Goal: Communication & Community: Answer question/provide support

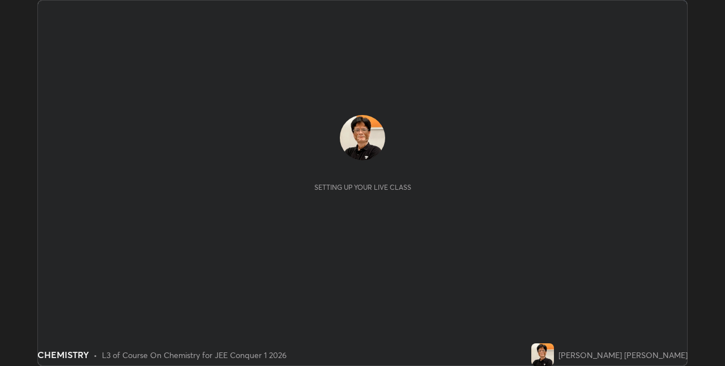
scroll to position [366, 725]
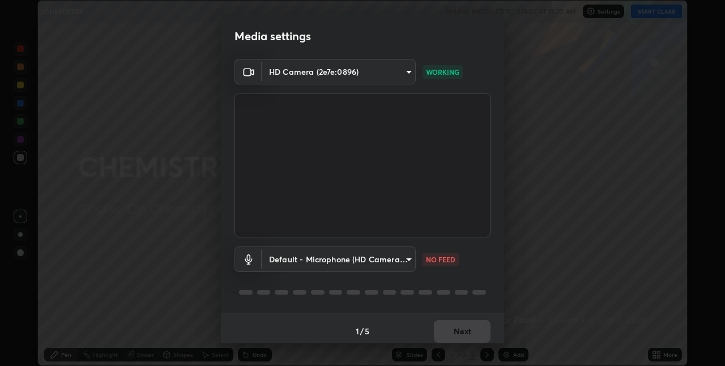
click at [406, 257] on body "Erase all CHEMISTRY WAS SCHEDULED TO START AT 11:20 AM Settings START CLASS Set…" at bounding box center [362, 183] width 725 height 366
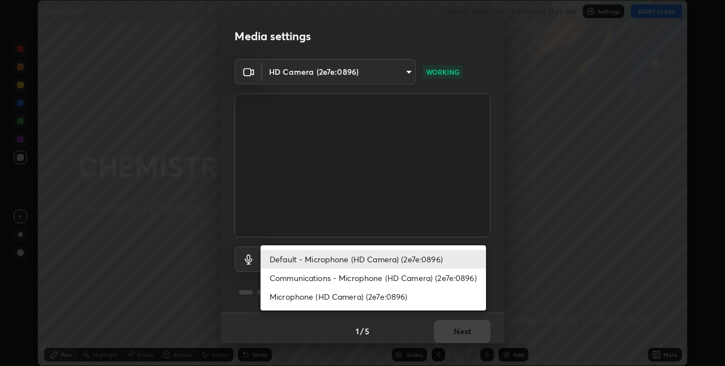
click at [146, 302] on div at bounding box center [362, 183] width 725 height 366
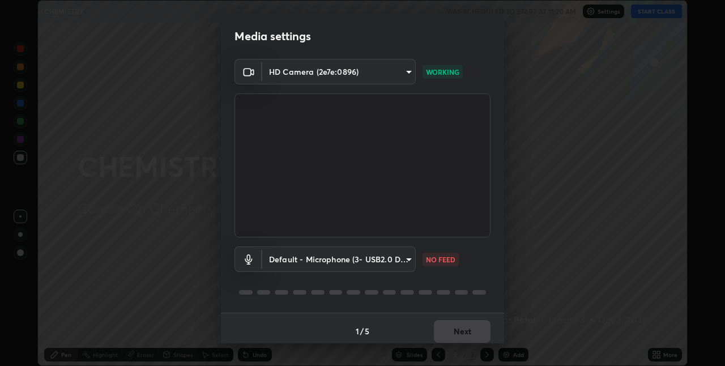
click at [405, 259] on body "Erase all CHEMISTRY WAS SCHEDULED TO START AT 11:20 AM Settings START CLASS Set…" at bounding box center [362, 183] width 725 height 366
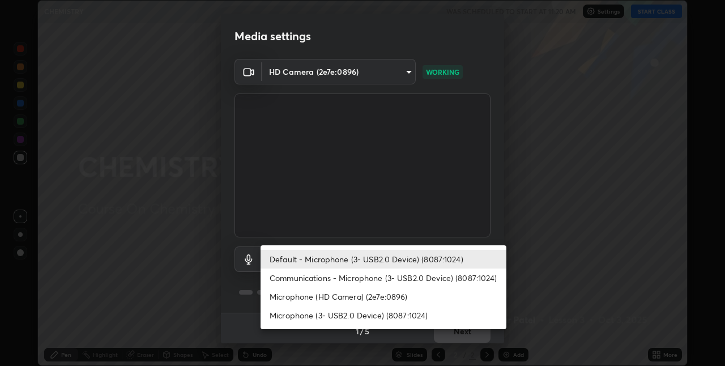
click at [410, 282] on li "Communications - Microphone (3- USB2.0 Device) (8087:1024)" at bounding box center [384, 277] width 246 height 19
type input "communications"
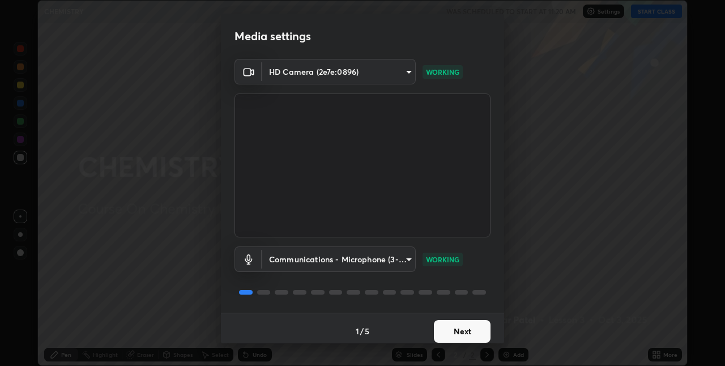
click at [464, 332] on button "Next" at bounding box center [462, 331] width 57 height 23
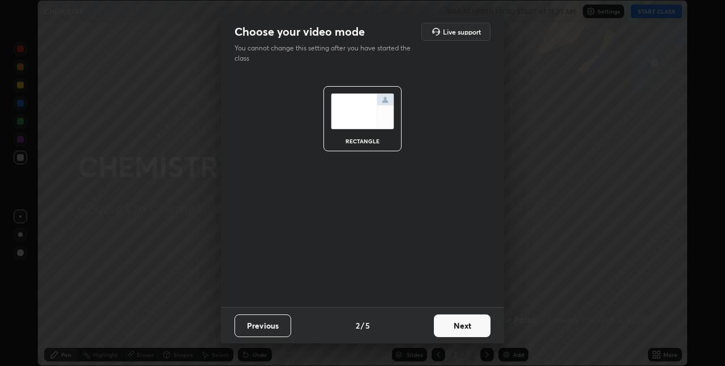
click at [467, 325] on button "Next" at bounding box center [462, 325] width 57 height 23
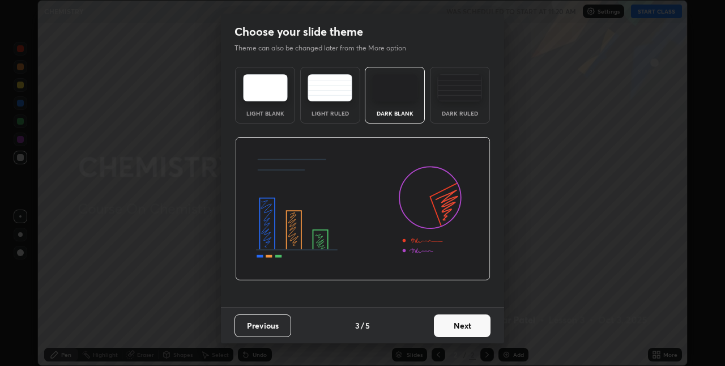
click at [467, 327] on button "Next" at bounding box center [462, 325] width 57 height 23
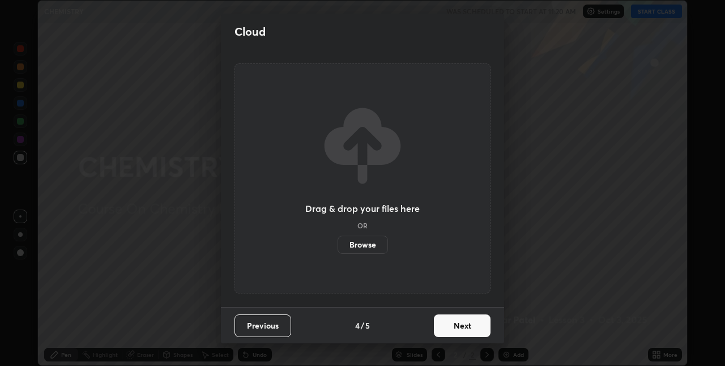
click at [466, 327] on button "Next" at bounding box center [462, 325] width 57 height 23
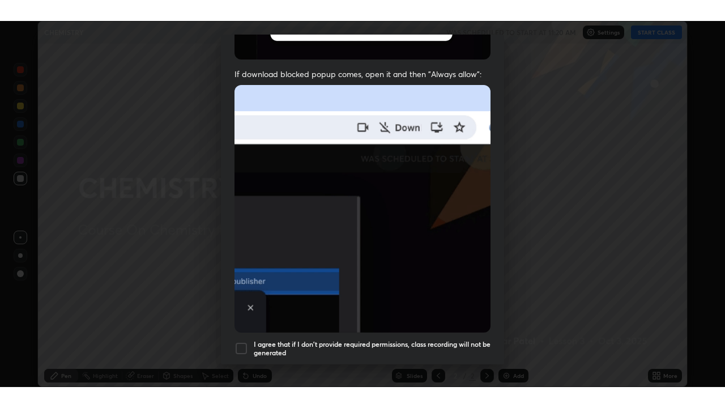
scroll to position [237, 0]
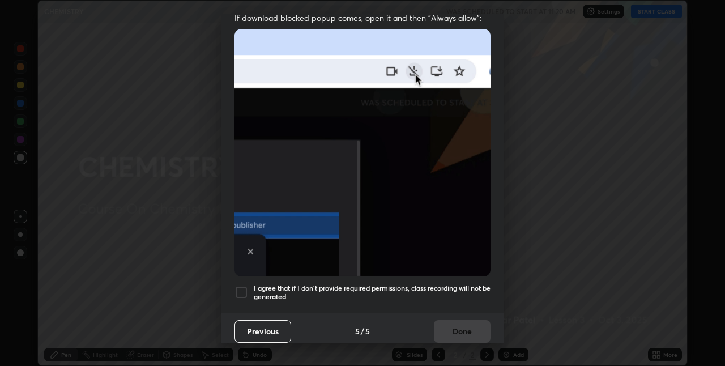
click at [239, 287] on div at bounding box center [241, 292] width 14 height 14
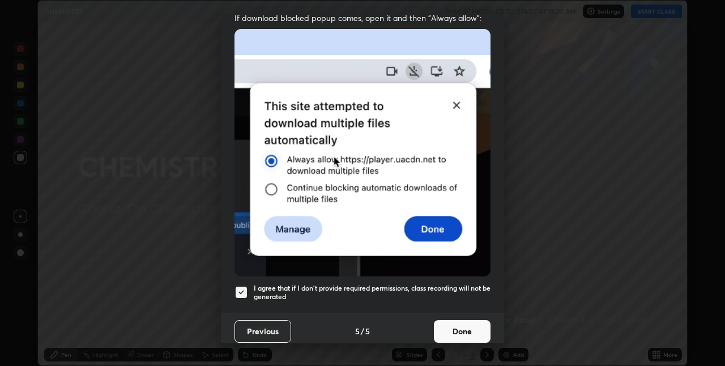
click at [459, 325] on button "Done" at bounding box center [462, 331] width 57 height 23
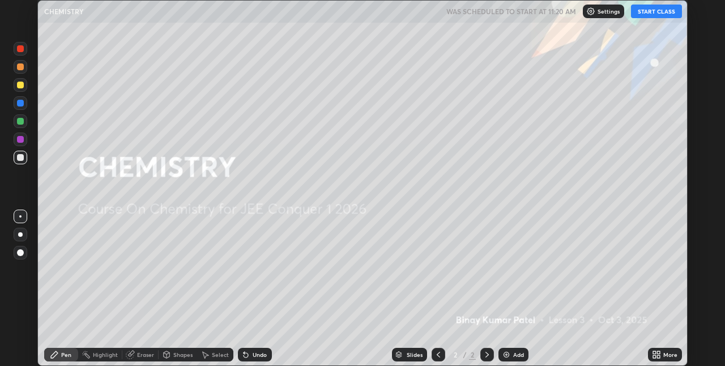
click at [506, 352] on img at bounding box center [506, 354] width 9 height 9
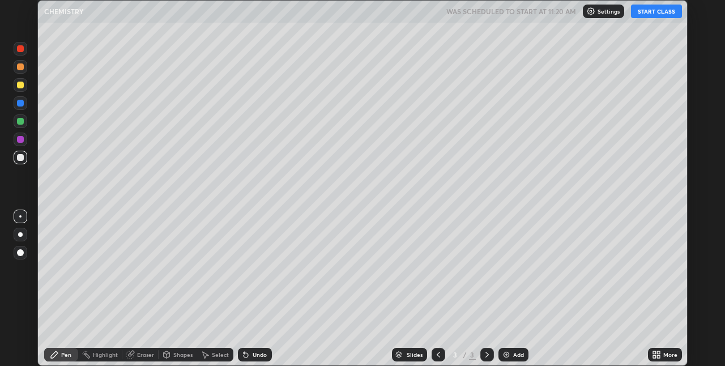
click at [661, 14] on button "START CLASS" at bounding box center [656, 12] width 51 height 14
click at [20, 86] on div at bounding box center [20, 85] width 7 height 7
click at [23, 253] on div at bounding box center [20, 252] width 7 height 7
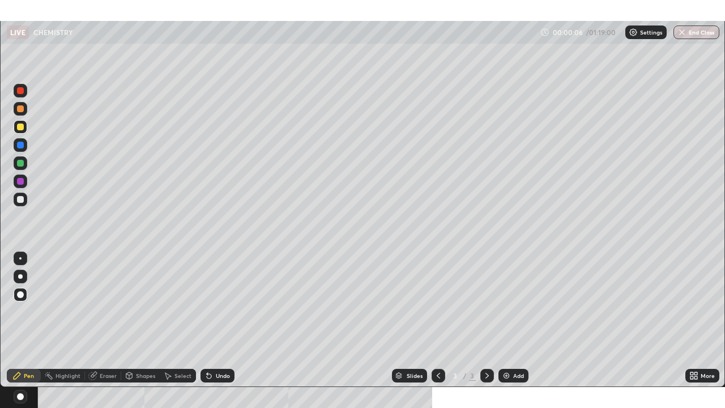
scroll to position [408, 725]
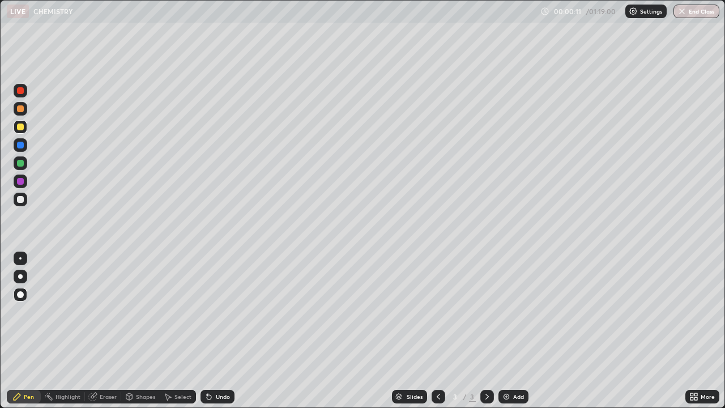
click at [211, 365] on icon at bounding box center [208, 396] width 9 height 9
click at [215, 365] on div "Undo" at bounding box center [217, 397] width 34 height 14
click at [18, 202] on div at bounding box center [20, 199] width 7 height 7
click at [21, 164] on div at bounding box center [20, 163] width 7 height 7
click at [25, 184] on div at bounding box center [21, 181] width 14 height 14
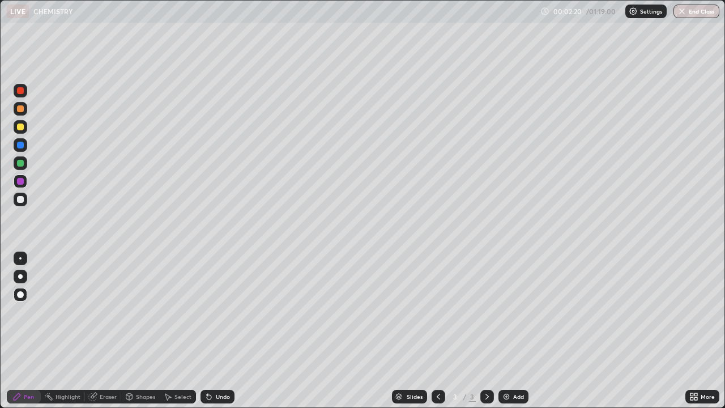
click at [22, 163] on div at bounding box center [20, 163] width 7 height 7
click at [25, 202] on div at bounding box center [21, 200] width 14 height 14
click at [507, 365] on img at bounding box center [506, 396] width 9 height 9
click at [22, 165] on div at bounding box center [20, 163] width 7 height 7
click at [22, 129] on div at bounding box center [20, 126] width 7 height 7
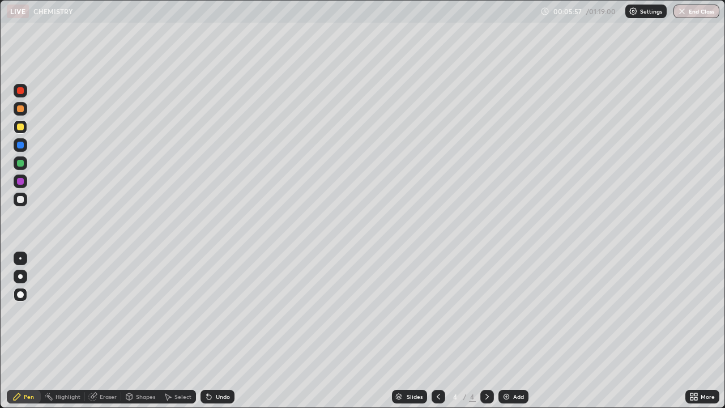
click at [24, 164] on div at bounding box center [21, 163] width 14 height 14
click at [21, 199] on div at bounding box center [20, 199] width 7 height 7
click at [22, 165] on div at bounding box center [20, 163] width 7 height 7
click at [20, 129] on div at bounding box center [20, 126] width 7 height 7
click at [506, 365] on img at bounding box center [506, 396] width 9 height 9
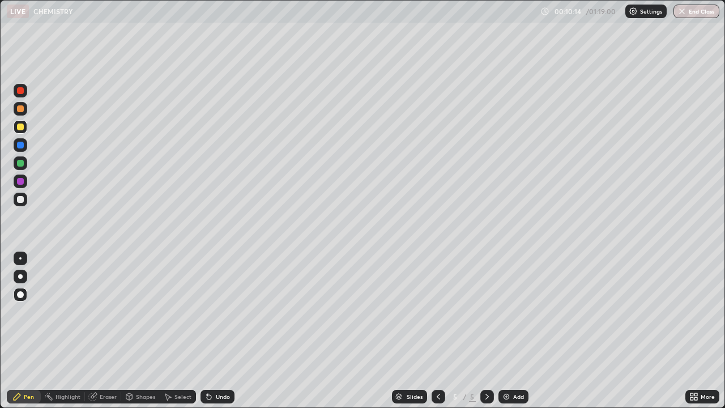
click at [23, 200] on div at bounding box center [20, 199] width 7 height 7
click at [221, 365] on div "Undo" at bounding box center [223, 397] width 14 height 6
click at [218, 365] on div "Undo" at bounding box center [223, 397] width 14 height 6
click at [216, 365] on div "Undo" at bounding box center [223, 397] width 14 height 6
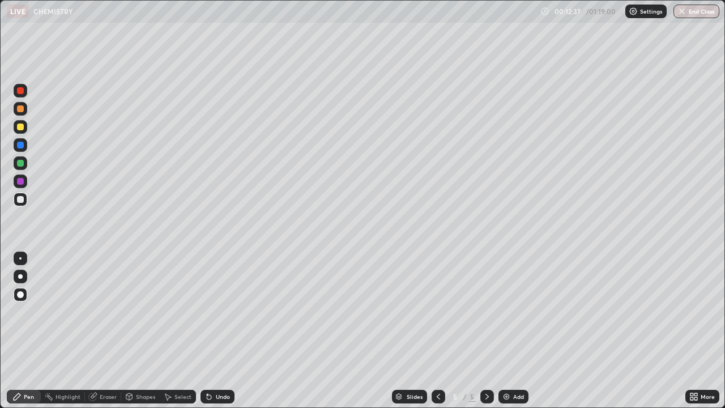
click at [23, 125] on div at bounding box center [20, 126] width 7 height 7
click at [505, 365] on img at bounding box center [506, 396] width 9 height 9
click at [22, 199] on div at bounding box center [20, 199] width 7 height 7
click at [506, 365] on img at bounding box center [506, 396] width 9 height 9
click at [23, 161] on div at bounding box center [20, 163] width 7 height 7
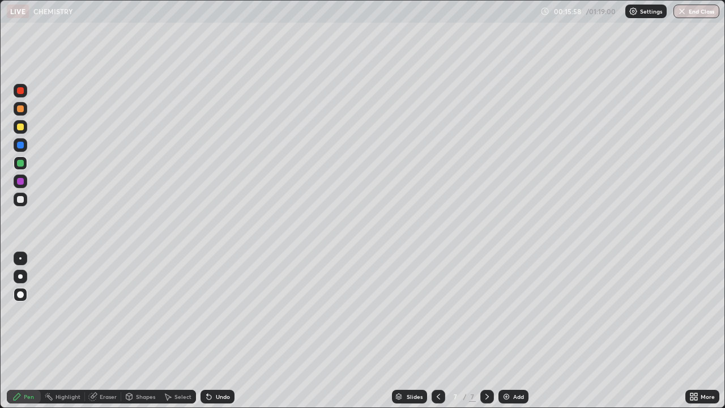
click at [23, 126] on div at bounding box center [20, 126] width 7 height 7
click at [26, 199] on div at bounding box center [21, 200] width 14 height 14
click at [216, 365] on div "Undo" at bounding box center [217, 397] width 34 height 14
click at [217, 365] on div "Undo" at bounding box center [223, 397] width 14 height 6
click at [21, 164] on div at bounding box center [20, 163] width 7 height 7
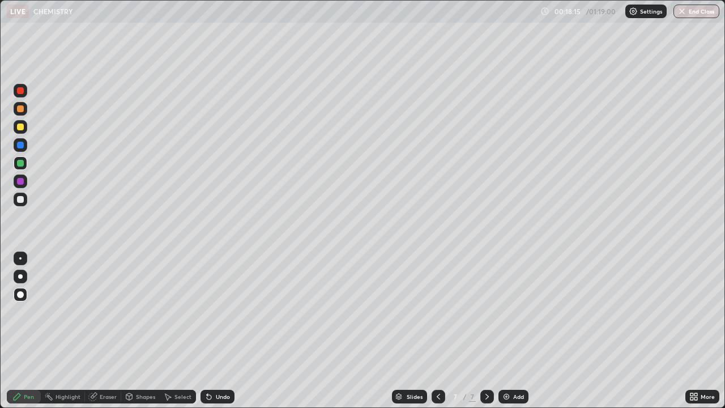
click at [504, 365] on img at bounding box center [506, 396] width 9 height 9
click at [217, 365] on div "Undo" at bounding box center [223, 397] width 14 height 6
click at [22, 129] on div at bounding box center [20, 126] width 7 height 7
click at [219, 365] on div "Undo" at bounding box center [217, 397] width 34 height 14
click at [25, 202] on div at bounding box center [21, 200] width 14 height 14
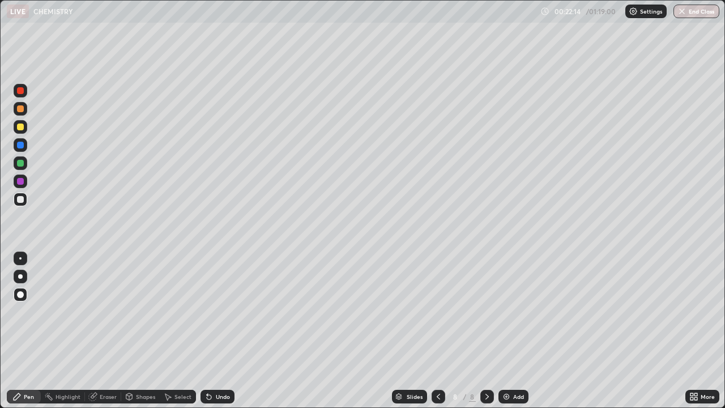
click at [101, 365] on div "Eraser" at bounding box center [108, 397] width 17 height 6
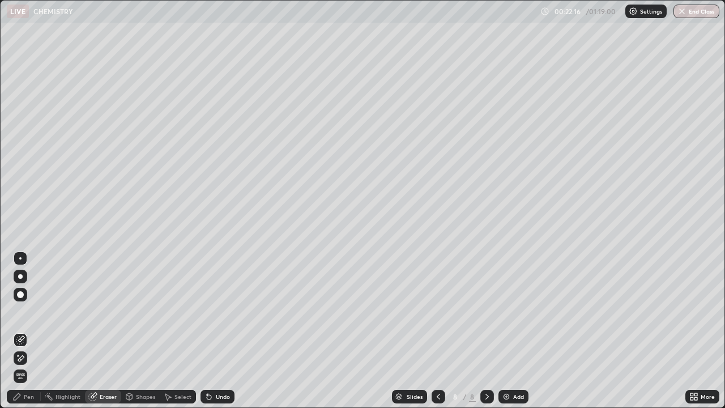
click at [28, 365] on div "Pen" at bounding box center [24, 397] width 34 height 14
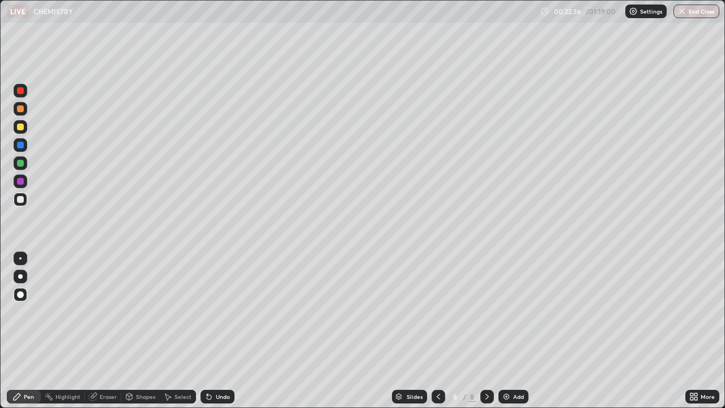
click at [207, 365] on icon at bounding box center [209, 397] width 5 height 5
click at [211, 365] on icon at bounding box center [208, 396] width 9 height 9
click at [212, 365] on div "Undo" at bounding box center [217, 397] width 34 height 14
click at [207, 365] on icon at bounding box center [207, 394] width 1 height 1
click at [26, 183] on div at bounding box center [21, 181] width 14 height 14
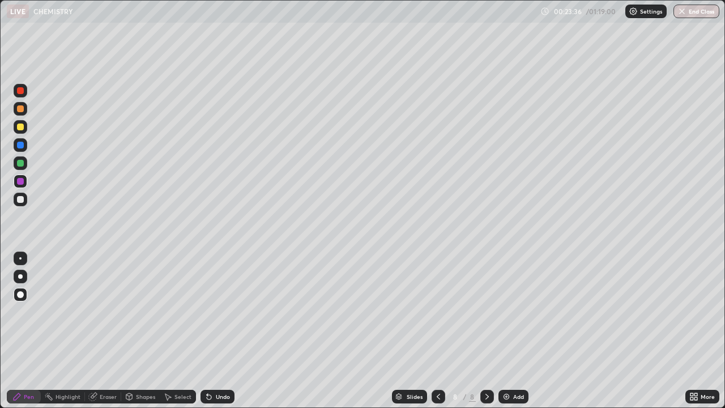
click at [505, 365] on img at bounding box center [506, 396] width 9 height 9
click at [22, 127] on div at bounding box center [20, 126] width 7 height 7
click at [22, 202] on div at bounding box center [20, 199] width 7 height 7
click at [504, 365] on img at bounding box center [506, 396] width 9 height 9
click at [437, 365] on icon at bounding box center [437, 396] width 9 height 9
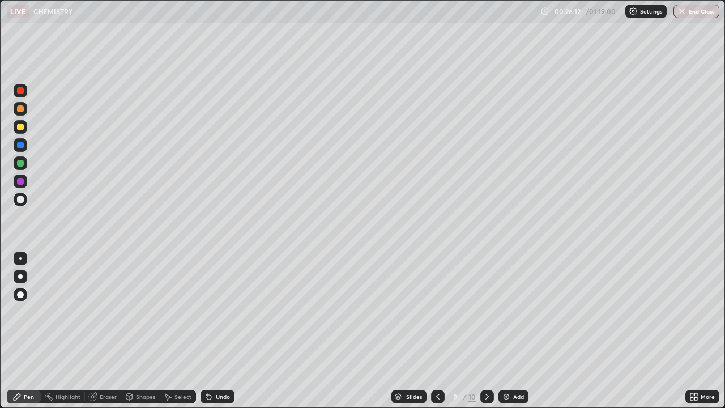
click at [486, 365] on icon at bounding box center [487, 396] width 9 height 9
click at [19, 130] on div at bounding box center [20, 126] width 7 height 7
click at [22, 200] on div at bounding box center [20, 199] width 7 height 7
click at [506, 365] on img at bounding box center [506, 396] width 9 height 9
click at [23, 128] on div at bounding box center [20, 126] width 7 height 7
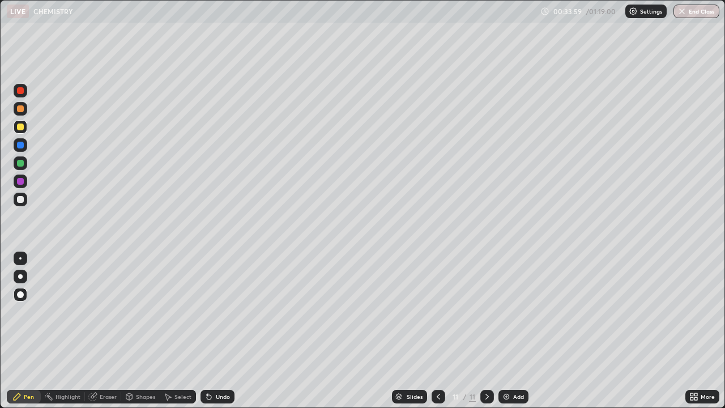
click at [21, 181] on div at bounding box center [20, 181] width 7 height 7
click at [26, 197] on div at bounding box center [21, 200] width 14 height 14
click at [21, 165] on div at bounding box center [20, 163] width 7 height 7
click at [20, 129] on div at bounding box center [20, 126] width 7 height 7
click at [220, 365] on div "Undo" at bounding box center [223, 397] width 14 height 6
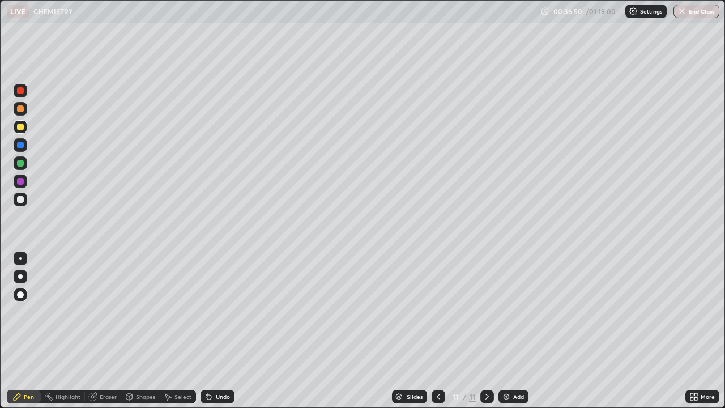
click at [214, 365] on div "Undo" at bounding box center [217, 397] width 34 height 14
click at [23, 201] on div at bounding box center [20, 199] width 7 height 7
click at [20, 130] on div at bounding box center [20, 126] width 7 height 7
click at [22, 200] on div at bounding box center [20, 199] width 7 height 7
click at [23, 165] on div at bounding box center [20, 163] width 7 height 7
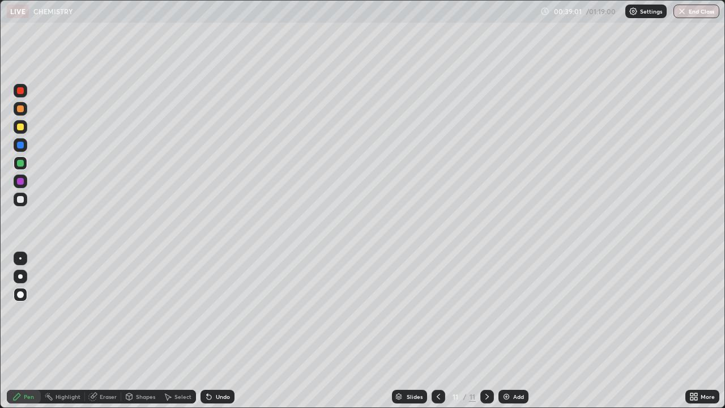
click at [19, 182] on div at bounding box center [20, 181] width 7 height 7
click at [20, 200] on div at bounding box center [20, 199] width 7 height 7
click at [506, 365] on img at bounding box center [506, 396] width 9 height 9
click at [216, 365] on div "Undo" at bounding box center [223, 397] width 14 height 6
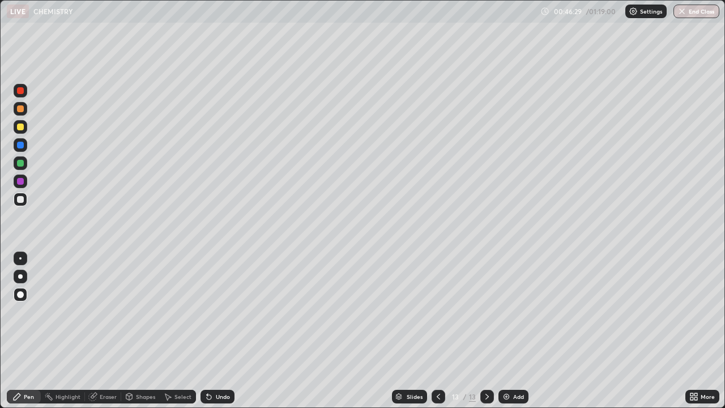
click at [211, 365] on icon at bounding box center [208, 396] width 9 height 9
click at [110, 365] on div "Eraser" at bounding box center [108, 397] width 17 height 6
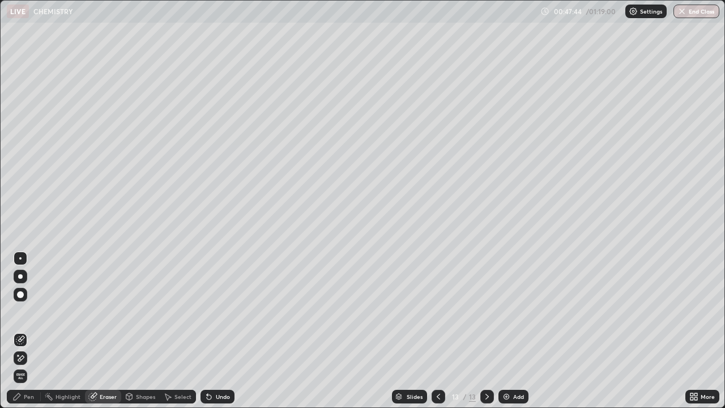
click at [21, 295] on div at bounding box center [20, 294] width 7 height 7
click at [30, 365] on div "Pen" at bounding box center [29, 397] width 10 height 6
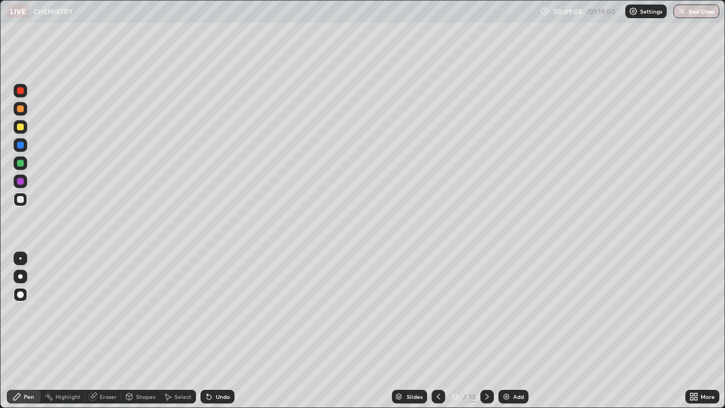
click at [508, 365] on img at bounding box center [506, 396] width 9 height 9
click at [22, 181] on div at bounding box center [20, 181] width 7 height 7
click at [511, 365] on div "Add" at bounding box center [513, 397] width 30 height 14
click at [25, 202] on div at bounding box center [21, 200] width 14 height 14
click at [505, 365] on img at bounding box center [506, 396] width 9 height 9
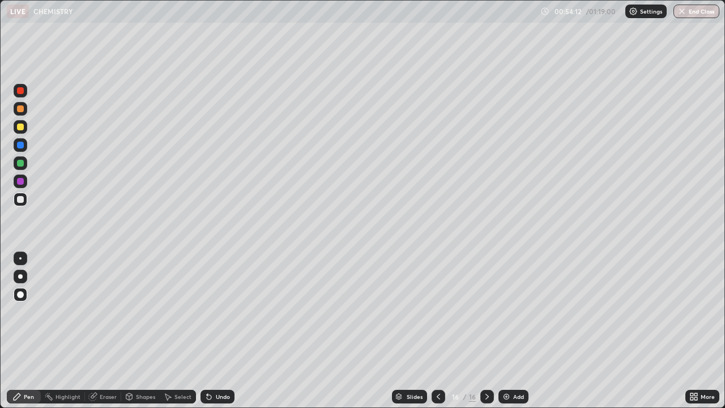
click at [23, 129] on div at bounding box center [21, 127] width 14 height 14
click at [24, 199] on div at bounding box center [21, 200] width 14 height 14
click at [216, 365] on div "Undo" at bounding box center [217, 397] width 34 height 14
click at [219, 365] on div "Undo" at bounding box center [217, 397] width 34 height 14
click at [507, 365] on img at bounding box center [506, 396] width 9 height 9
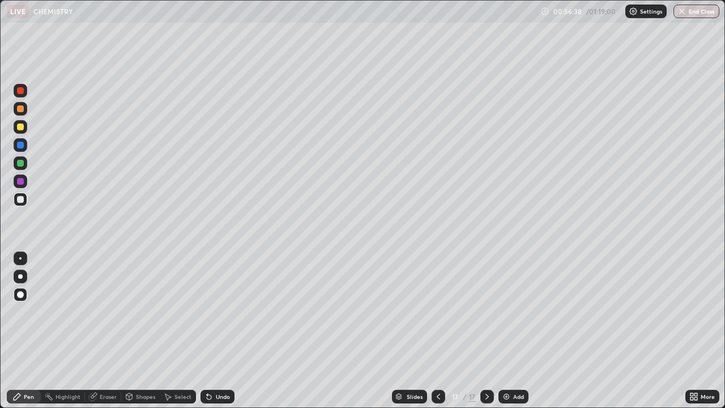
click at [505, 365] on img at bounding box center [506, 396] width 9 height 9
click at [25, 127] on div at bounding box center [21, 127] width 14 height 14
click at [24, 199] on div at bounding box center [21, 200] width 14 height 14
click at [220, 365] on div "Undo" at bounding box center [223, 397] width 14 height 6
click at [221, 365] on div "Undo" at bounding box center [223, 397] width 14 height 6
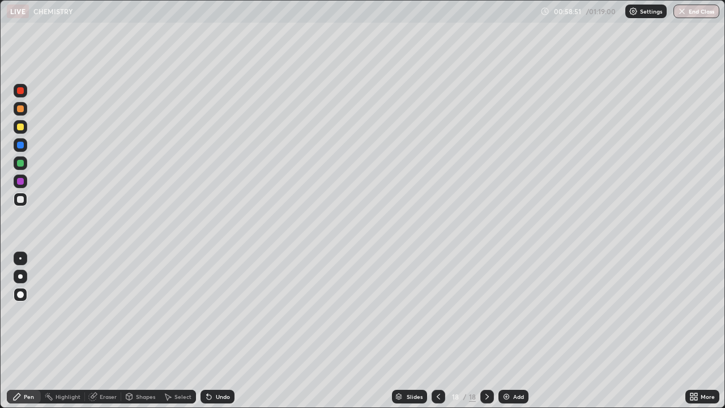
click at [20, 130] on div at bounding box center [20, 126] width 7 height 7
click at [507, 365] on img at bounding box center [506, 396] width 9 height 9
click at [21, 199] on div at bounding box center [20, 199] width 7 height 7
click at [24, 129] on div at bounding box center [21, 127] width 14 height 14
click at [218, 365] on div "Undo" at bounding box center [217, 397] width 34 height 14
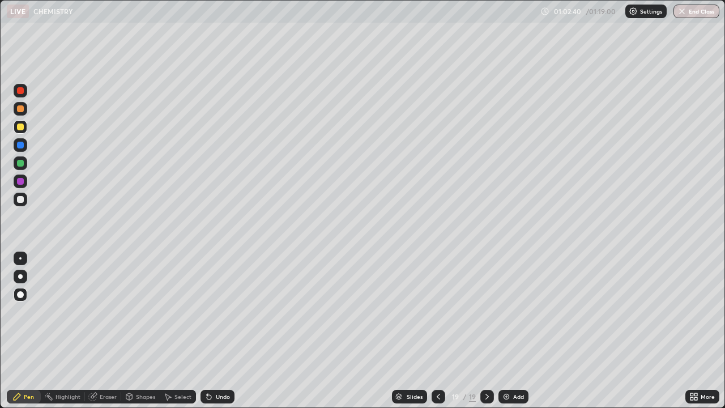
click at [507, 365] on img at bounding box center [506, 396] width 9 height 9
click at [24, 200] on div at bounding box center [21, 200] width 14 height 14
click at [21, 127] on div at bounding box center [20, 126] width 7 height 7
click at [27, 202] on div at bounding box center [21, 200] width 14 height 14
click at [507, 365] on img at bounding box center [506, 396] width 9 height 9
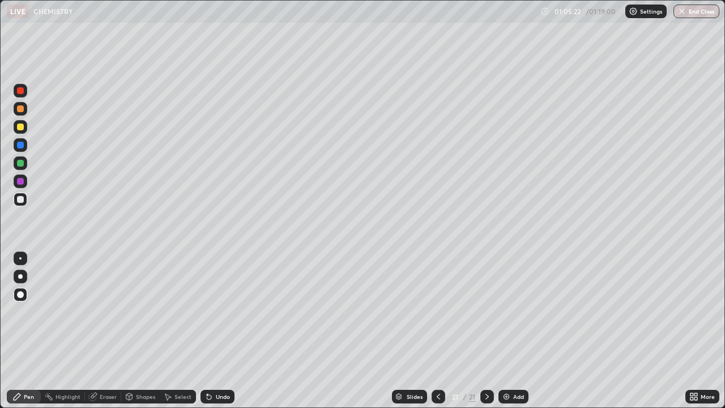
click at [216, 365] on div "Undo" at bounding box center [223, 397] width 14 height 6
click at [219, 365] on div "Undo" at bounding box center [223, 397] width 14 height 6
click at [223, 365] on div "Undo" at bounding box center [223, 397] width 14 height 6
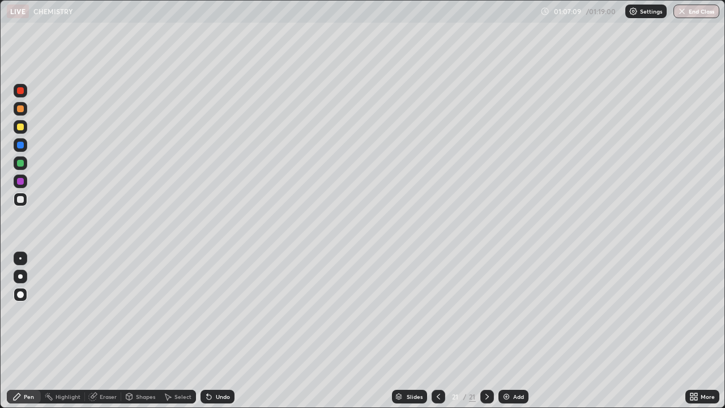
click at [221, 365] on div "Undo" at bounding box center [223, 397] width 14 height 6
click at [224, 365] on div "Undo" at bounding box center [223, 397] width 14 height 6
click at [226, 365] on div "Undo" at bounding box center [217, 397] width 34 height 14
click at [223, 365] on div "Undo" at bounding box center [223, 397] width 14 height 6
click at [508, 365] on img at bounding box center [506, 396] width 9 height 9
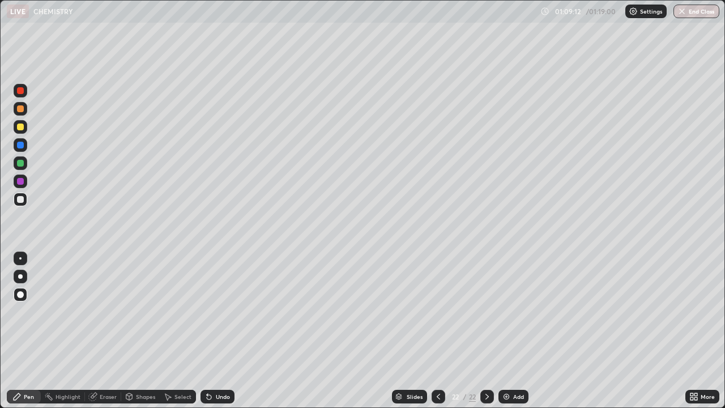
click at [508, 365] on img at bounding box center [506, 396] width 9 height 9
click at [23, 129] on div at bounding box center [20, 126] width 7 height 7
click at [21, 199] on div at bounding box center [20, 199] width 7 height 7
click at [21, 163] on div at bounding box center [20, 163] width 7 height 7
click at [510, 365] on img at bounding box center [506, 396] width 9 height 9
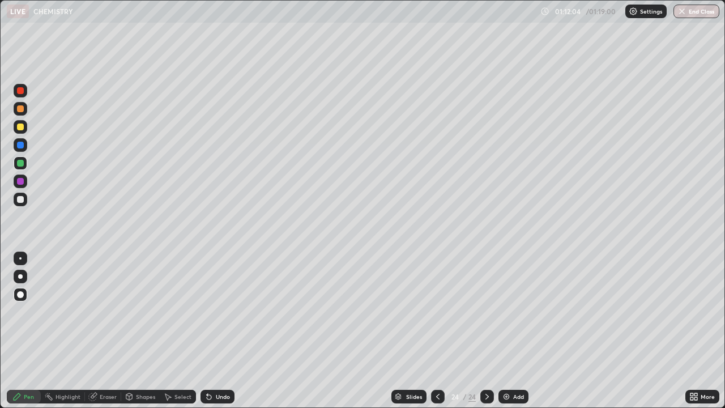
click at [223, 365] on div "Undo" at bounding box center [223, 397] width 14 height 6
click at [219, 365] on div "Undo" at bounding box center [223, 397] width 14 height 6
click at [216, 365] on div "Undo" at bounding box center [217, 397] width 34 height 14
click at [25, 198] on div at bounding box center [21, 200] width 14 height 14
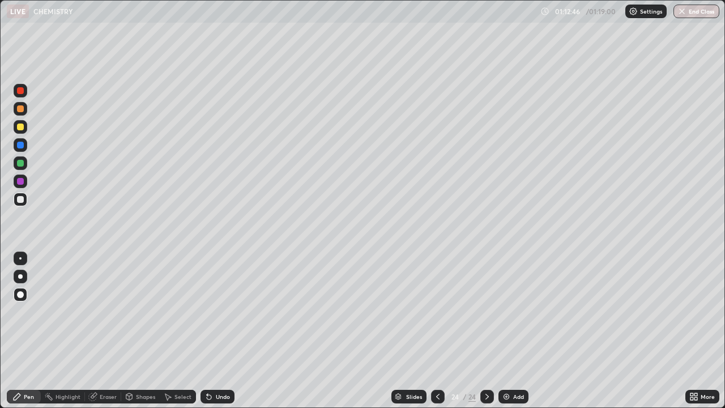
click at [21, 127] on div at bounding box center [20, 126] width 7 height 7
click at [20, 201] on div at bounding box center [20, 199] width 7 height 7
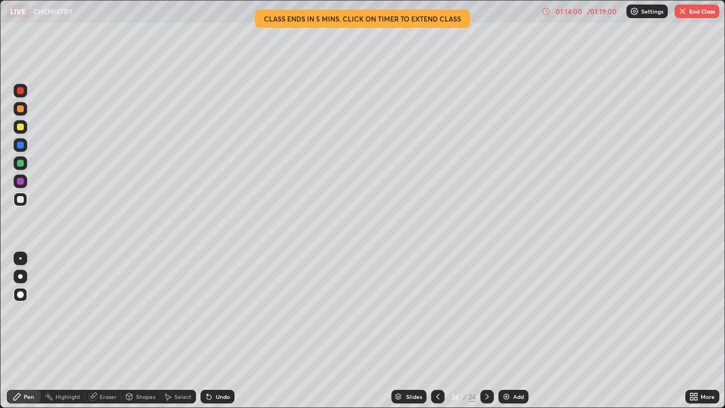
click at [506, 365] on img at bounding box center [506, 396] width 9 height 9
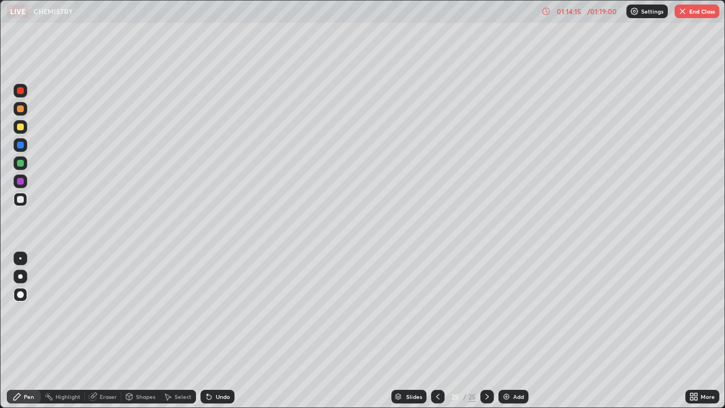
click at [703, 14] on button "End Class" at bounding box center [697, 12] width 45 height 14
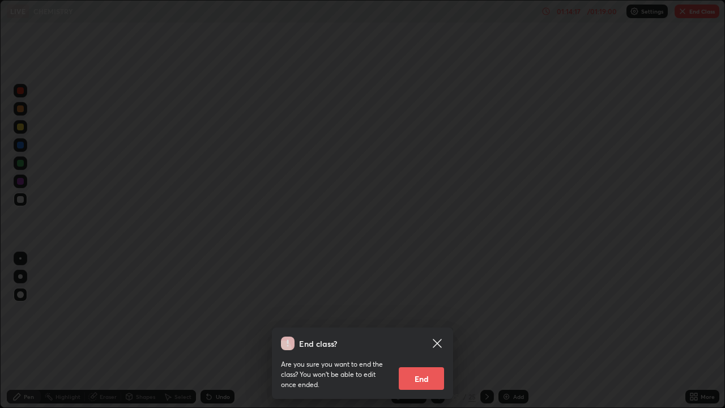
click at [431, 365] on button "End" at bounding box center [421, 378] width 45 height 23
